Goal: Book appointment/travel/reservation

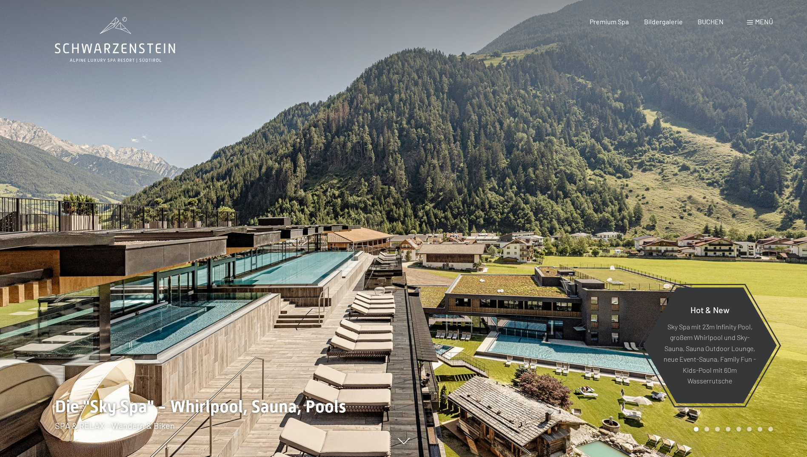
click at [759, 25] on span "Menü" at bounding box center [764, 21] width 18 height 8
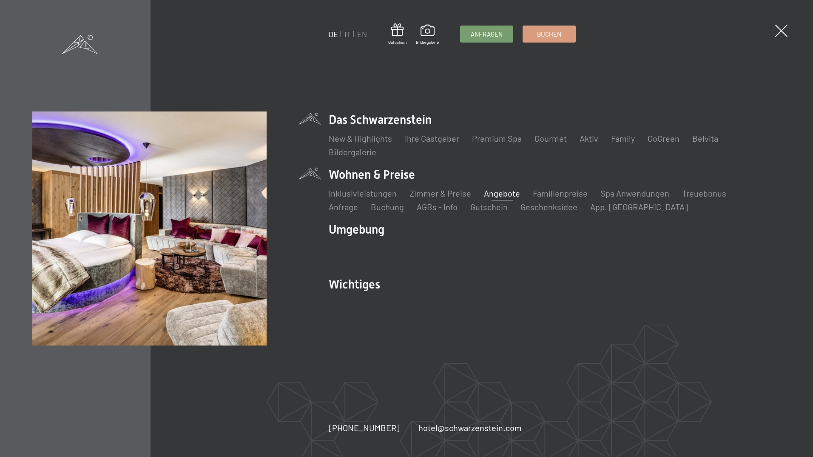
click at [493, 191] on link "Angebote" at bounding box center [502, 193] width 36 height 10
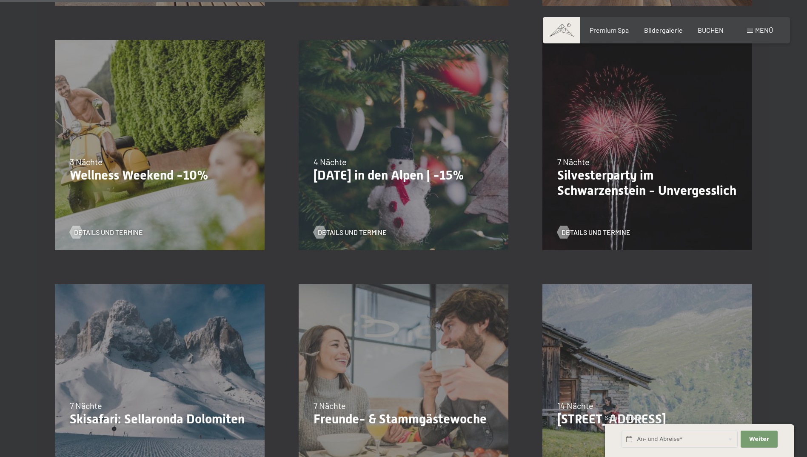
scroll to position [723, 0]
click at [143, 170] on p "Wellness Weekend -10%" at bounding box center [160, 174] width 180 height 15
click at [115, 231] on span "Details und Termine" at bounding box center [116, 231] width 69 height 9
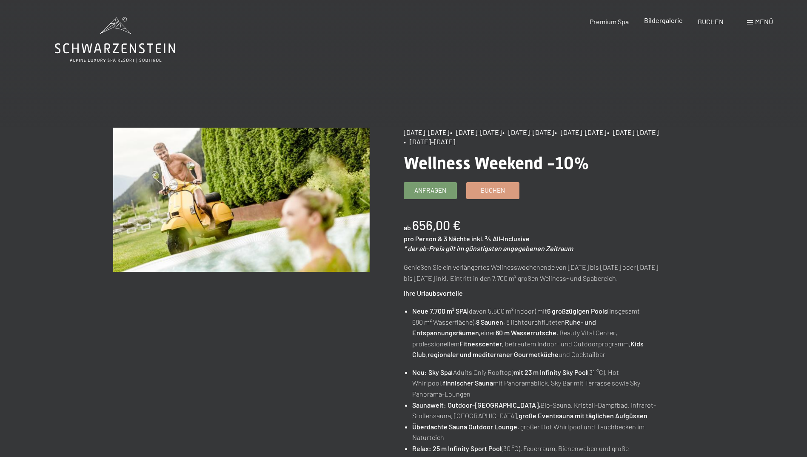
click at [647, 21] on span "Bildergalerie" at bounding box center [663, 20] width 39 height 8
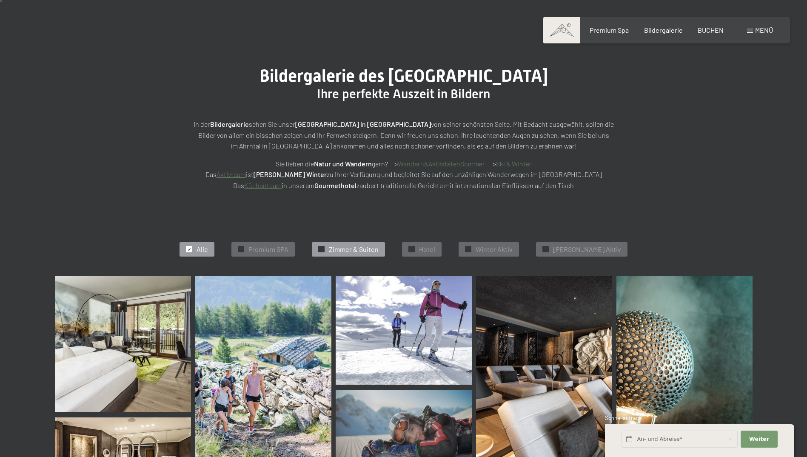
scroll to position [170, 0]
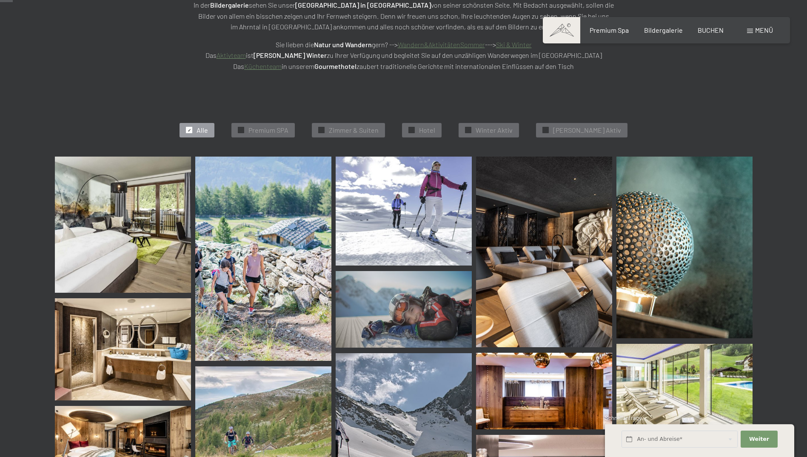
click at [131, 194] on img at bounding box center [123, 224] width 136 height 136
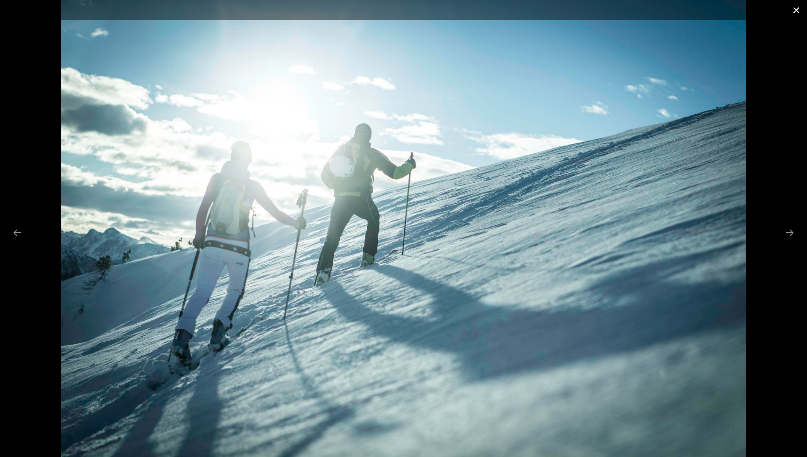
click at [798, 14] on button "Close gallery" at bounding box center [795, 10] width 21 height 20
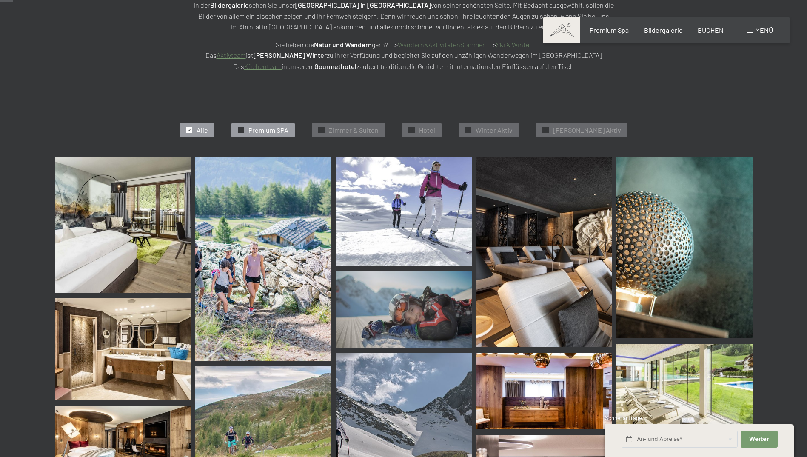
click at [288, 126] on span "Premium SPA" at bounding box center [268, 129] width 40 height 9
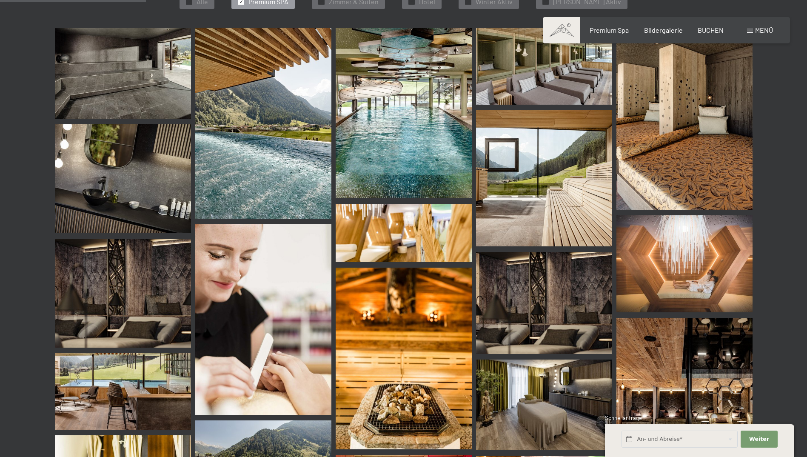
scroll to position [299, 0]
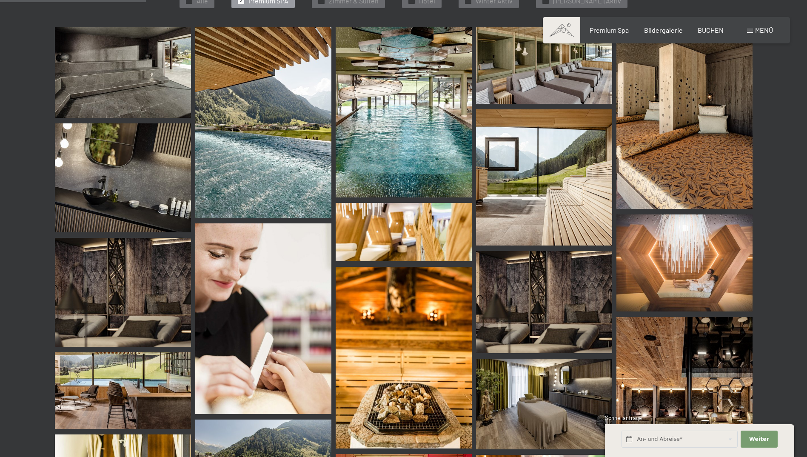
click at [143, 85] on img at bounding box center [123, 72] width 136 height 91
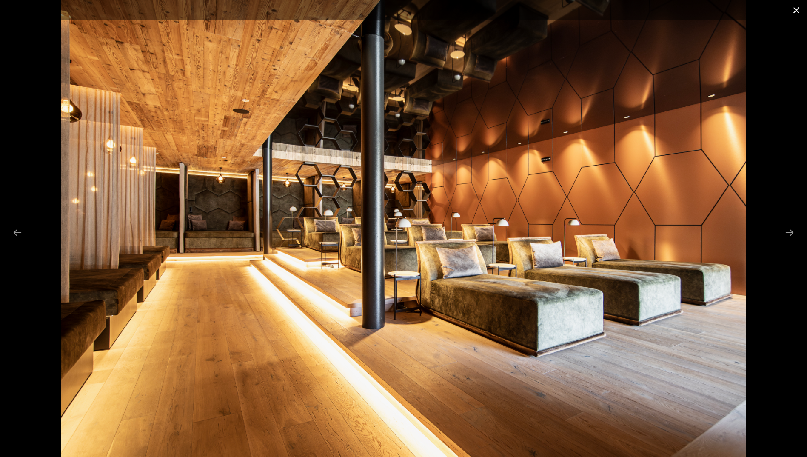
click at [797, 12] on button "Close gallery" at bounding box center [795, 10] width 21 height 20
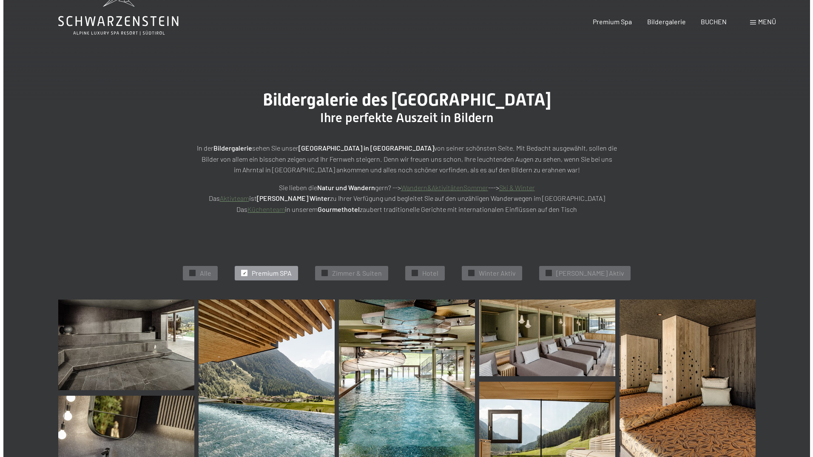
scroll to position [0, 0]
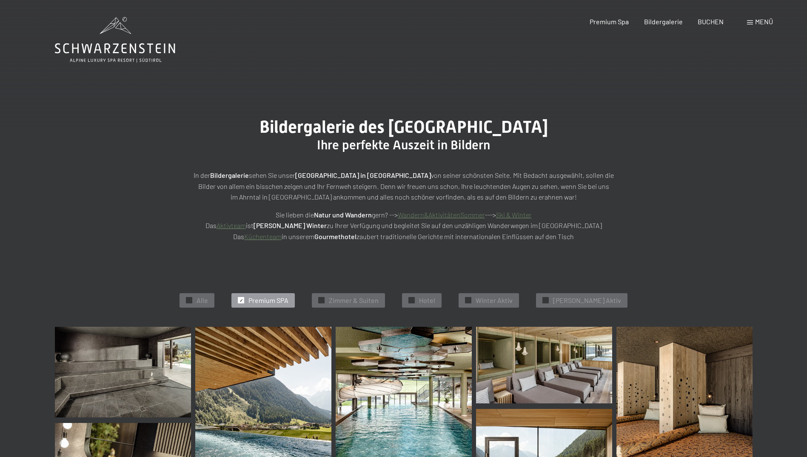
click at [753, 23] on div "Menü" at bounding box center [760, 21] width 26 height 9
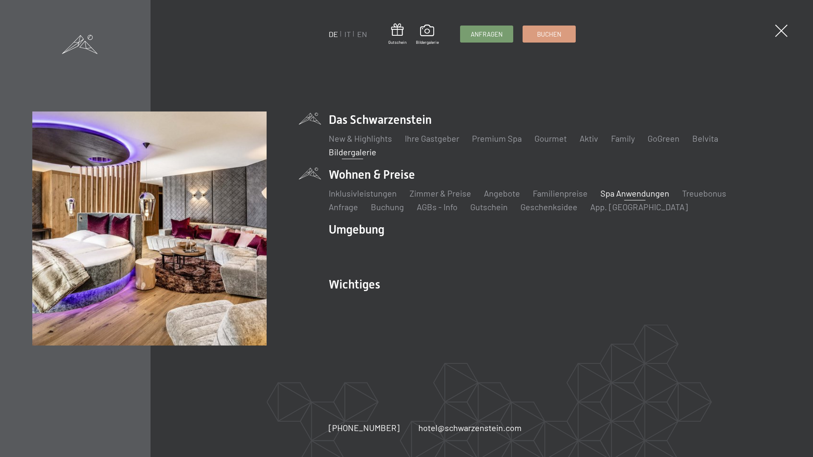
click at [632, 192] on link "Spa Anwendungen" at bounding box center [634, 193] width 69 height 10
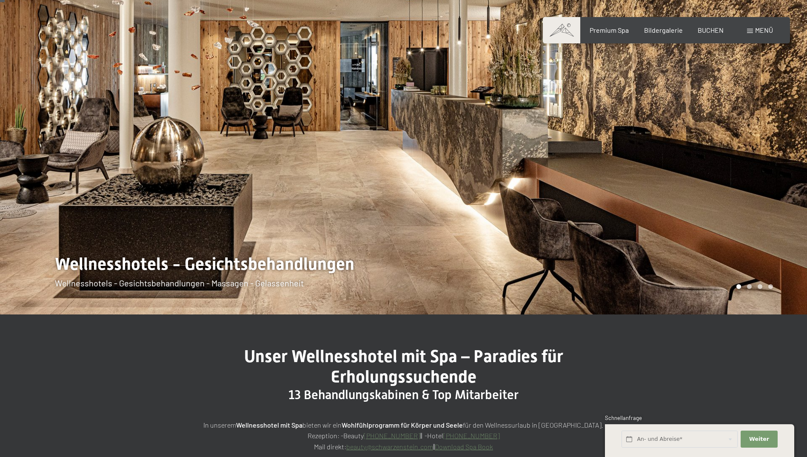
scroll to position [43, 0]
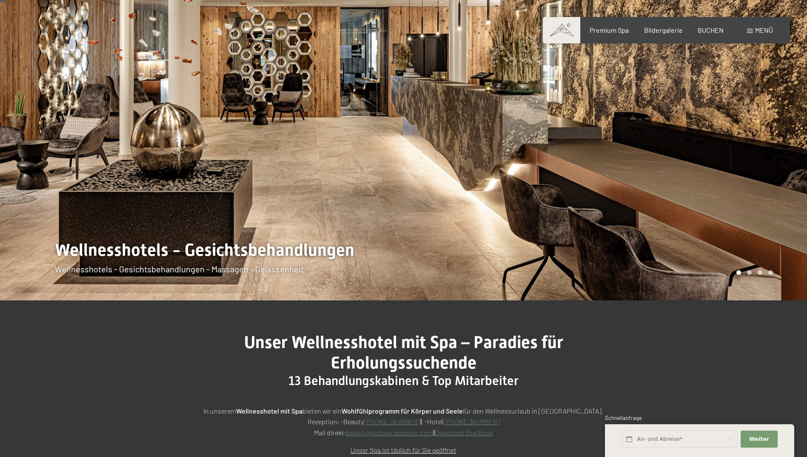
drag, startPoint x: 615, startPoint y: 171, endPoint x: 452, endPoint y: 194, distance: 164.0
click at [490, 170] on div at bounding box center [604, 128] width 403 height 343
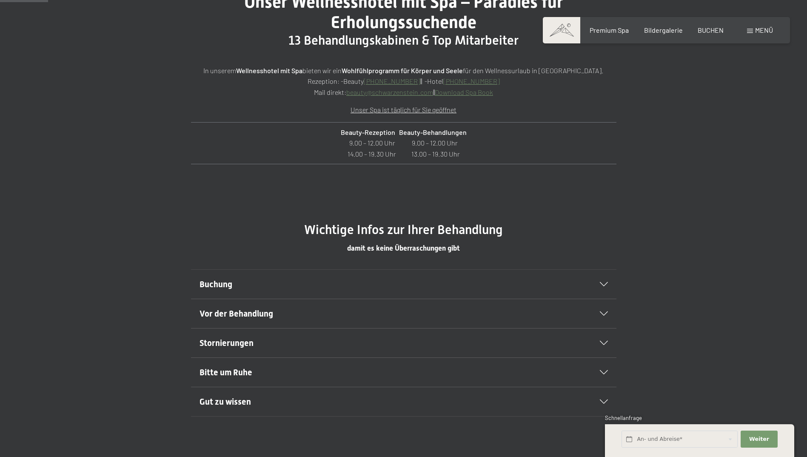
scroll to position [510, 0]
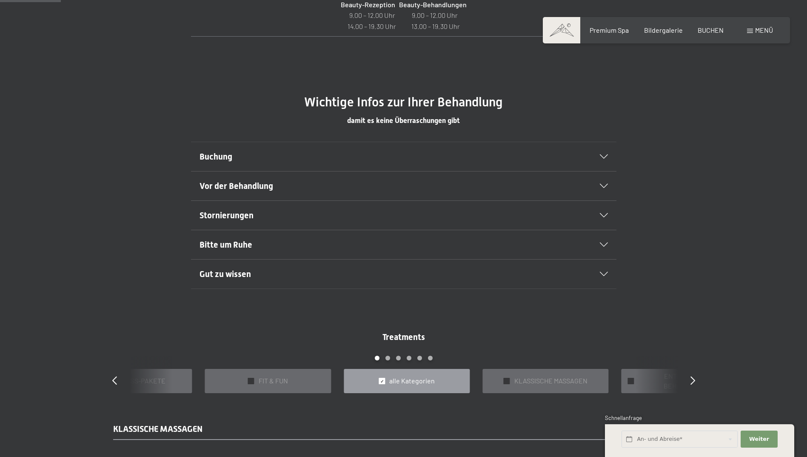
click at [602, 185] on icon at bounding box center [604, 186] width 8 height 4
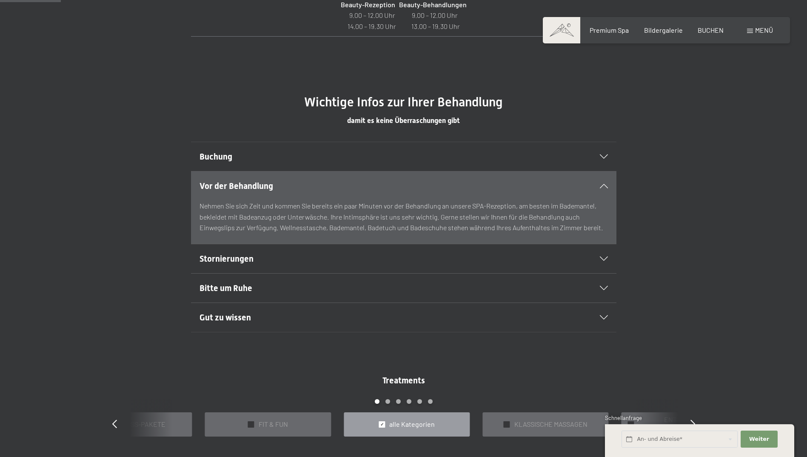
click at [599, 153] on div "Buchung" at bounding box center [403, 156] width 408 height 29
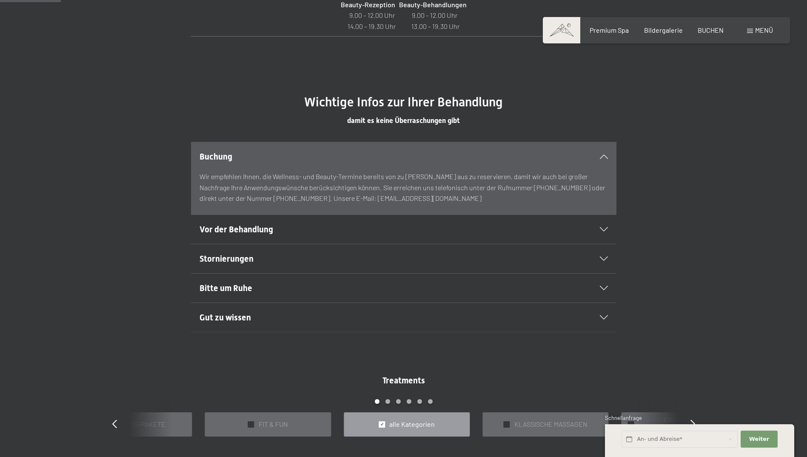
click at [607, 261] on div "Stornierungen" at bounding box center [403, 258] width 408 height 29
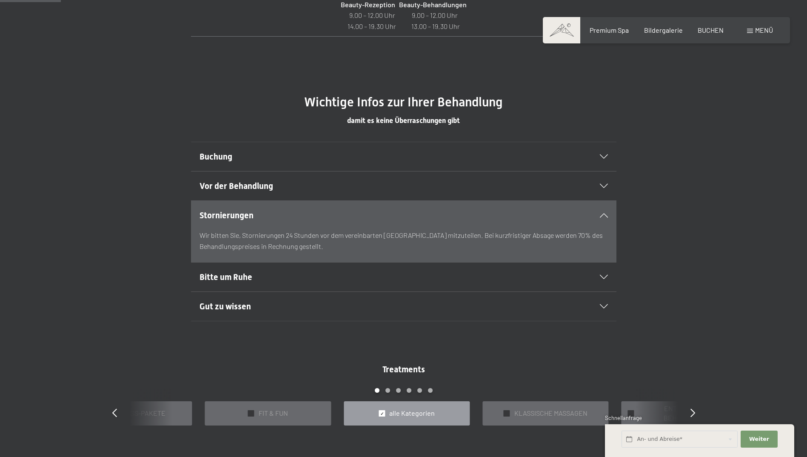
click at [605, 279] on icon at bounding box center [604, 277] width 8 height 4
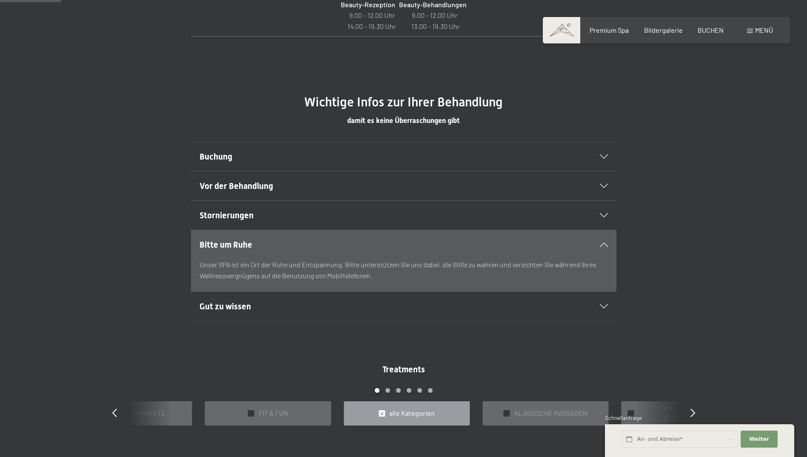
click at [601, 306] on icon at bounding box center [604, 306] width 8 height 4
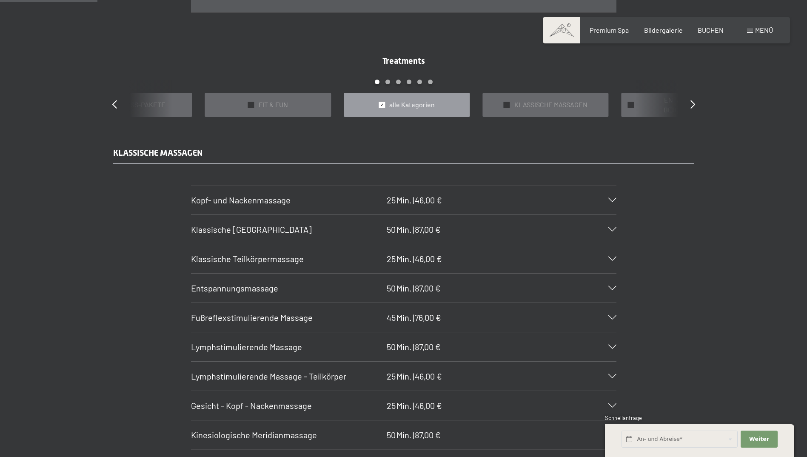
scroll to position [850, 0]
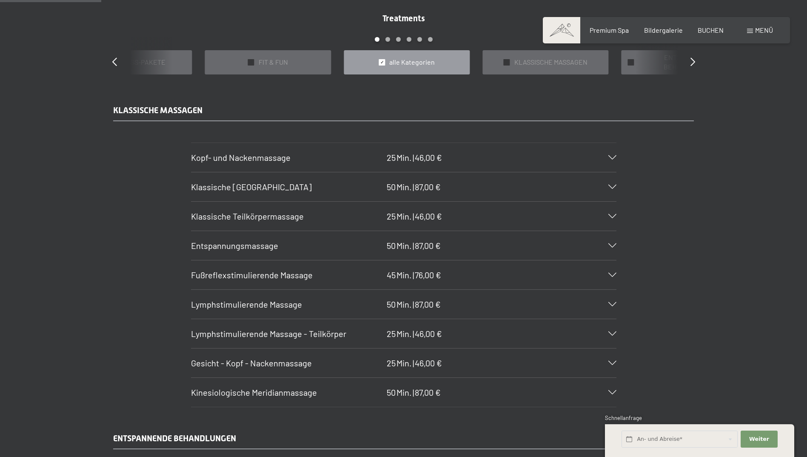
click at [611, 186] on icon at bounding box center [612, 187] width 8 height 4
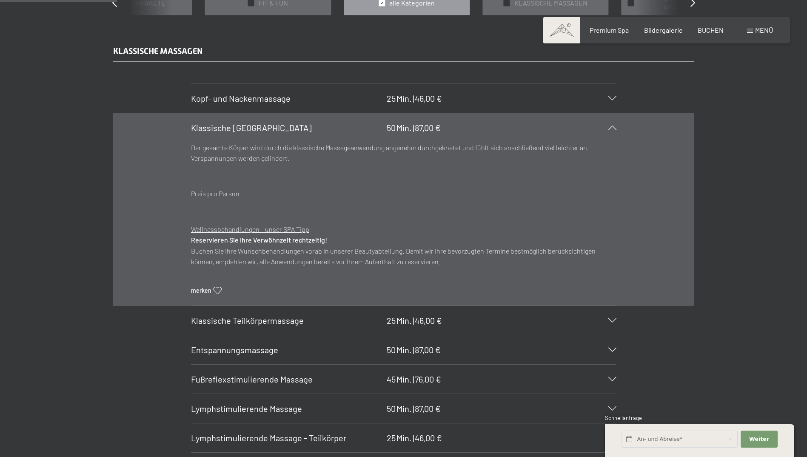
scroll to position [1020, 0]
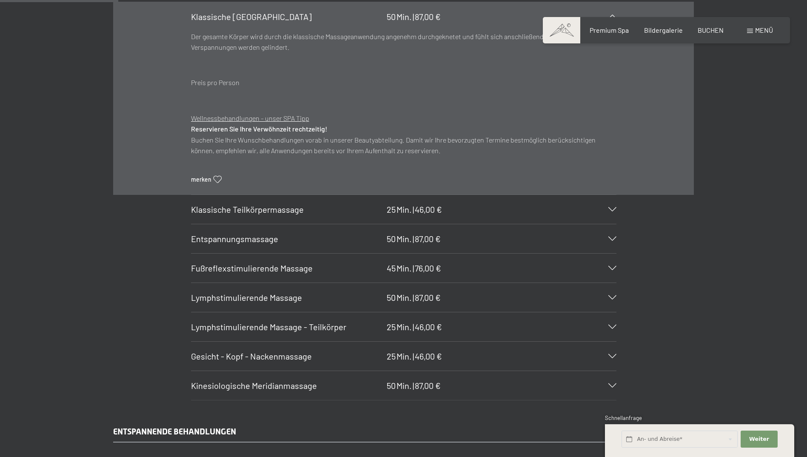
click at [611, 211] on icon at bounding box center [612, 209] width 8 height 4
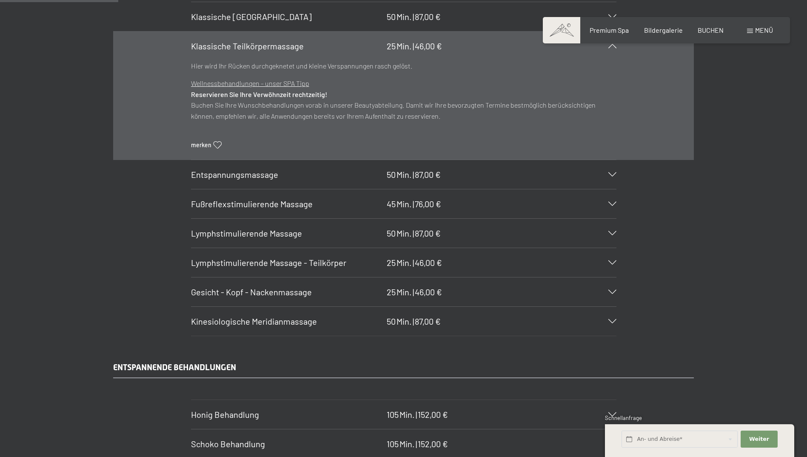
click at [613, 176] on icon at bounding box center [612, 174] width 8 height 4
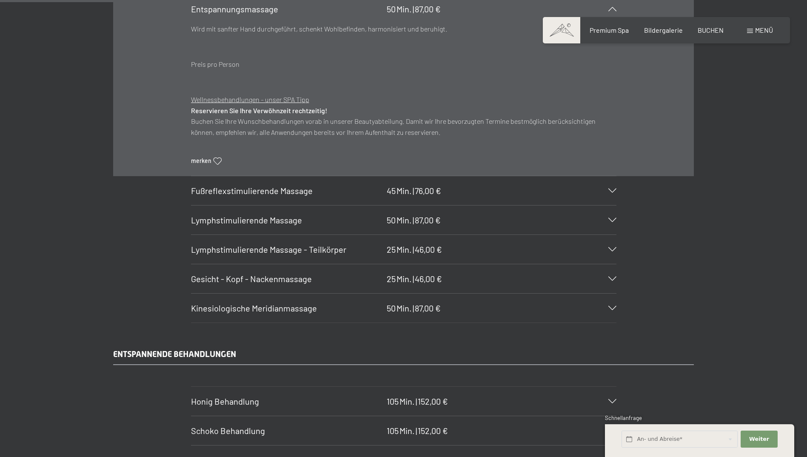
scroll to position [1233, 0]
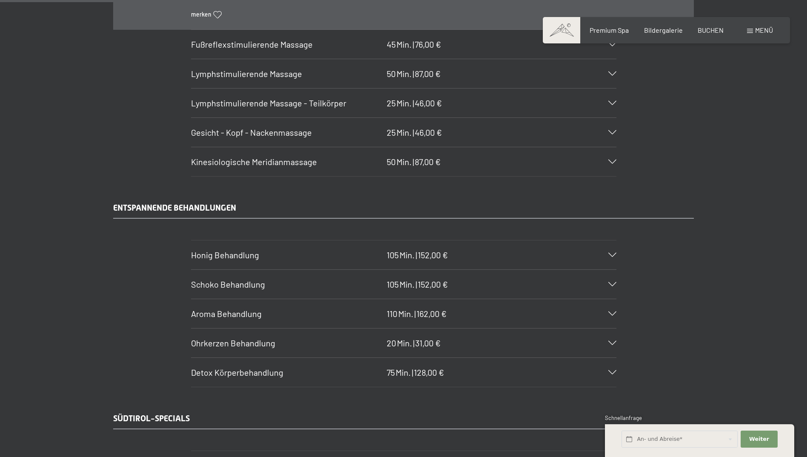
click at [611, 160] on icon at bounding box center [612, 161] width 8 height 4
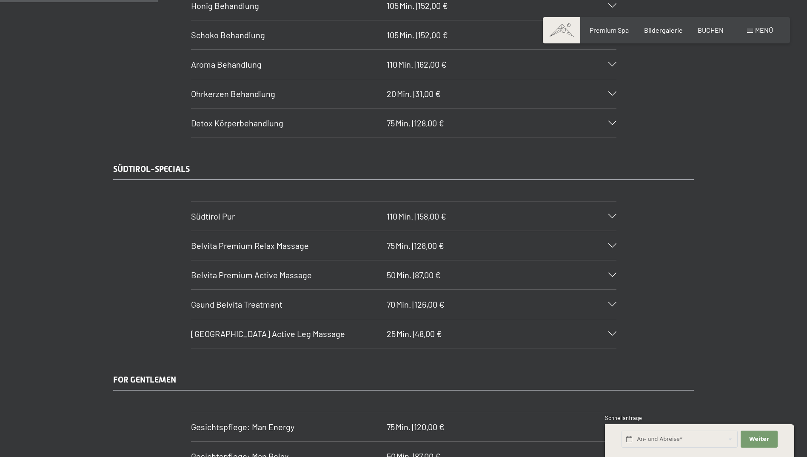
scroll to position [1616, 0]
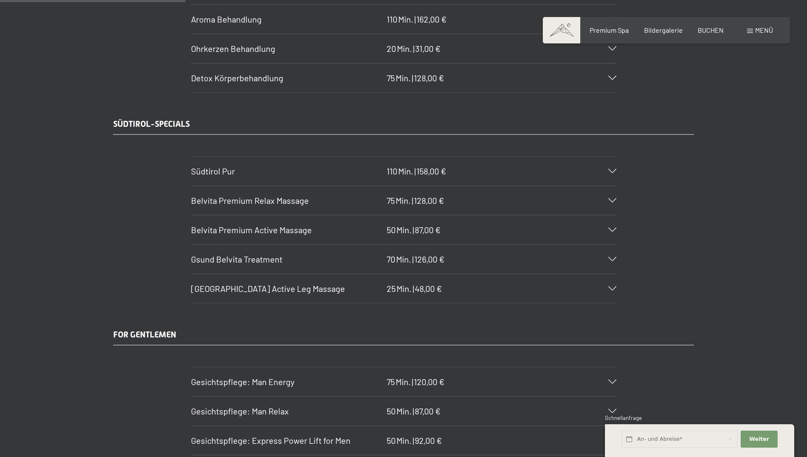
click at [611, 170] on icon at bounding box center [612, 171] width 8 height 4
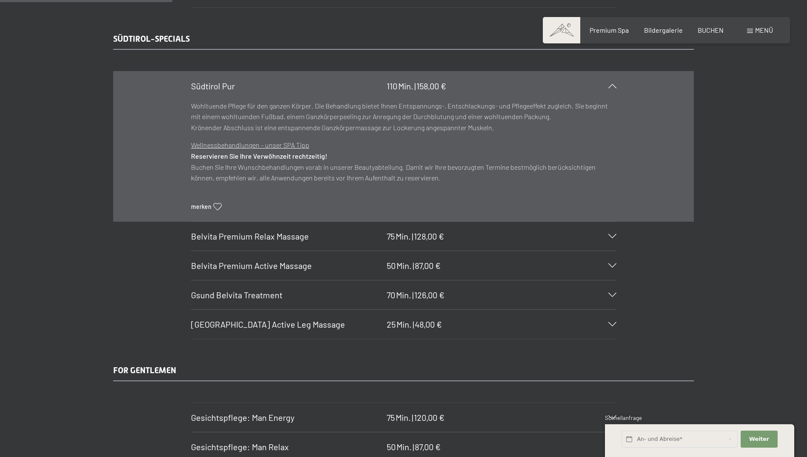
scroll to position [1758, 0]
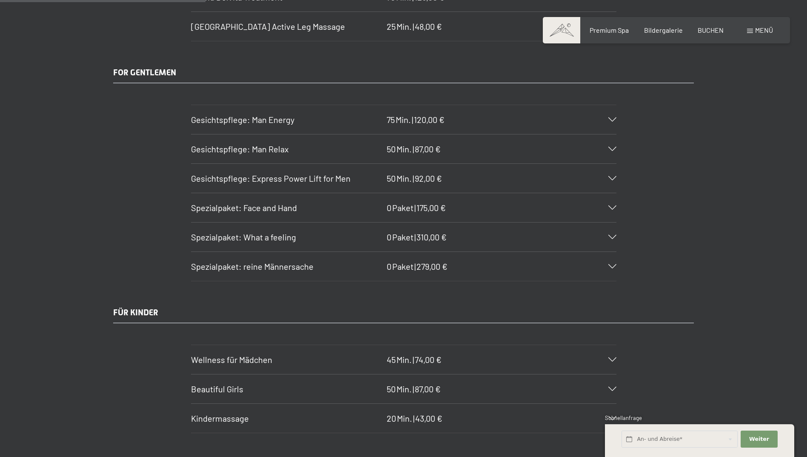
click at [610, 234] on div "Spezialpaket: What a feeling 0 Paket | 310,00 €" at bounding box center [403, 236] width 425 height 29
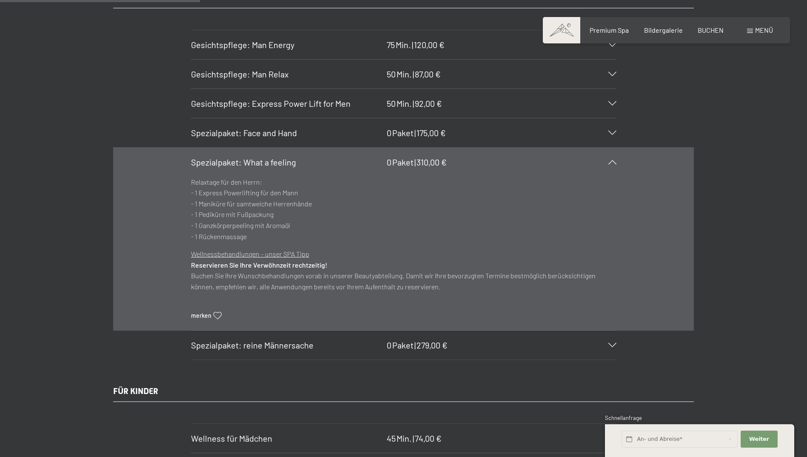
scroll to position [1722, 0]
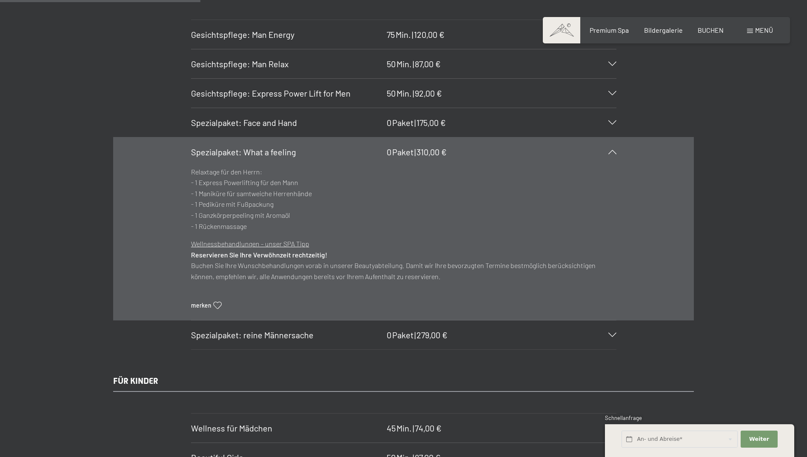
click at [609, 335] on icon at bounding box center [612, 334] width 8 height 4
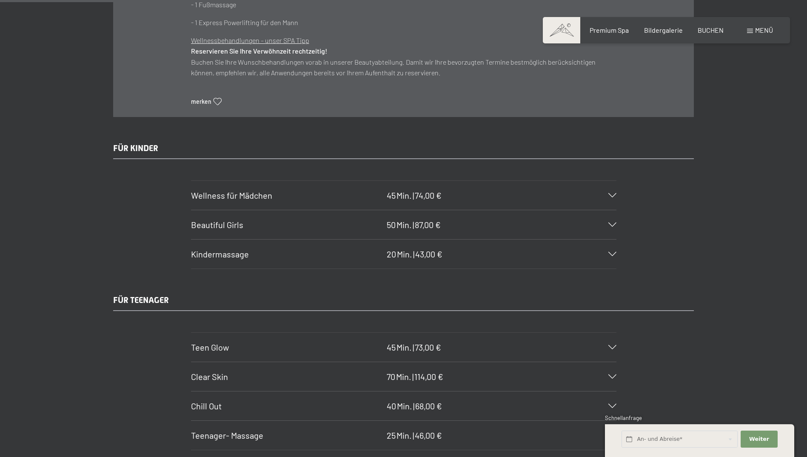
scroll to position [2020, 0]
